Goal: Use online tool/utility

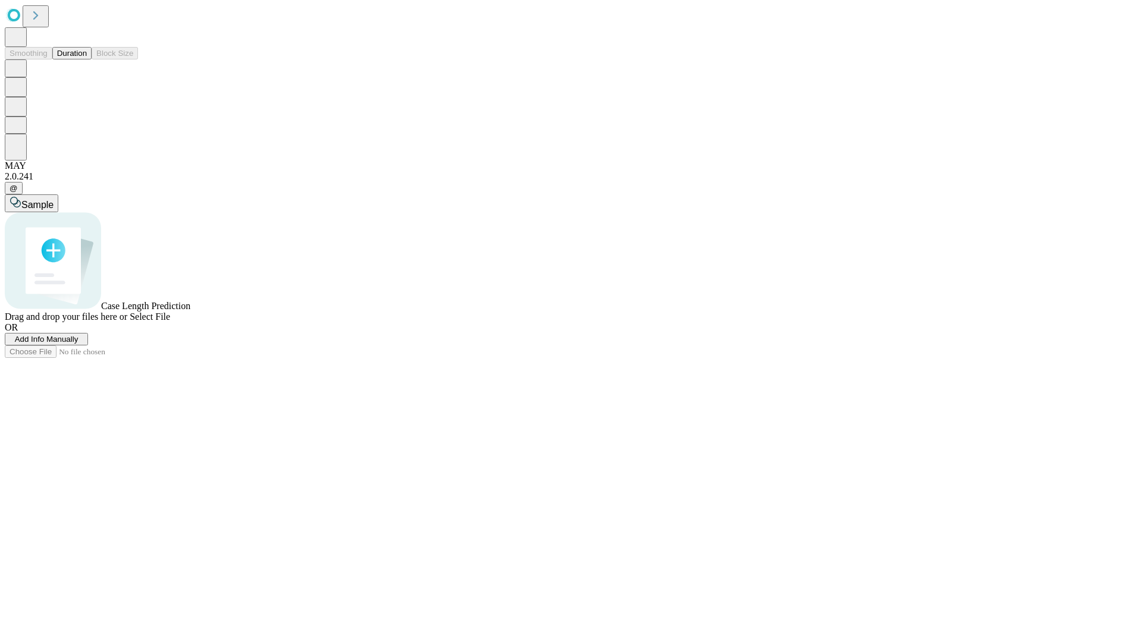
click at [87, 59] on button "Duration" at bounding box center [71, 53] width 39 height 12
click at [170, 322] on span "Select File" at bounding box center [150, 317] width 40 height 10
